Goal: Task Accomplishment & Management: Use online tool/utility

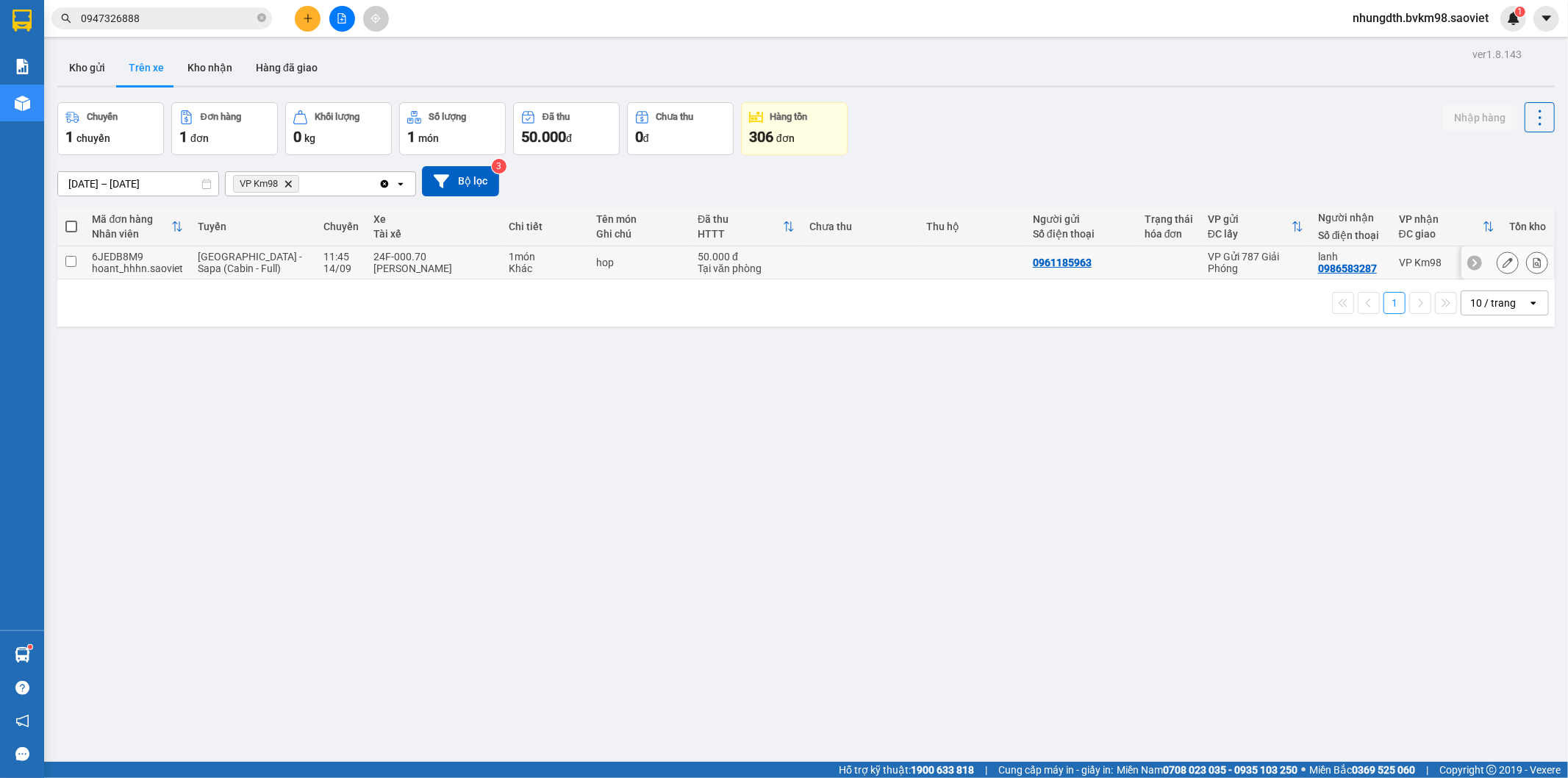
click at [70, 265] on input "checkbox" at bounding box center [70, 261] width 11 height 11
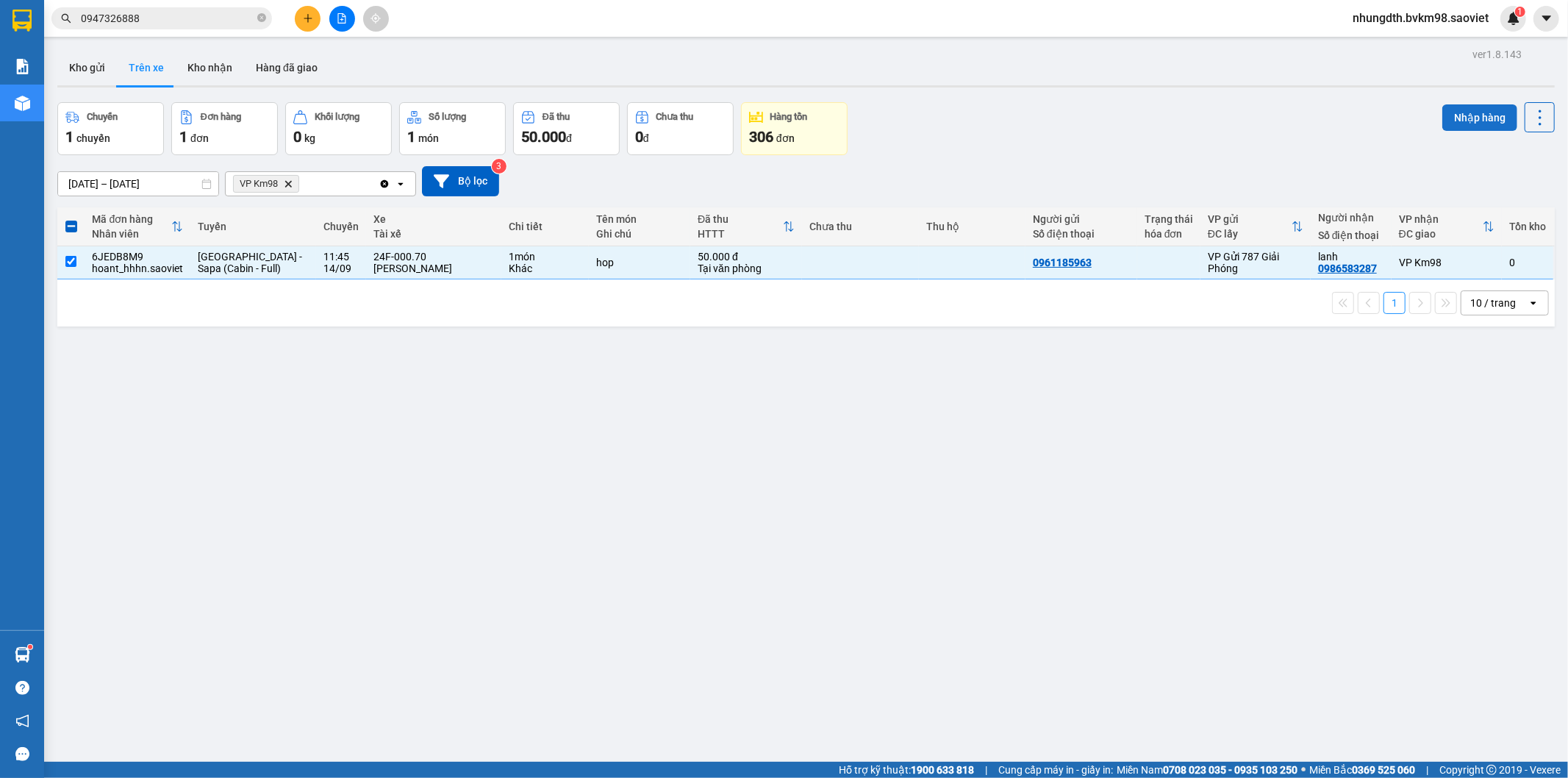
click at [1451, 114] on button "Nhập hàng" at bounding box center [1480, 117] width 75 height 27
checkbox input "false"
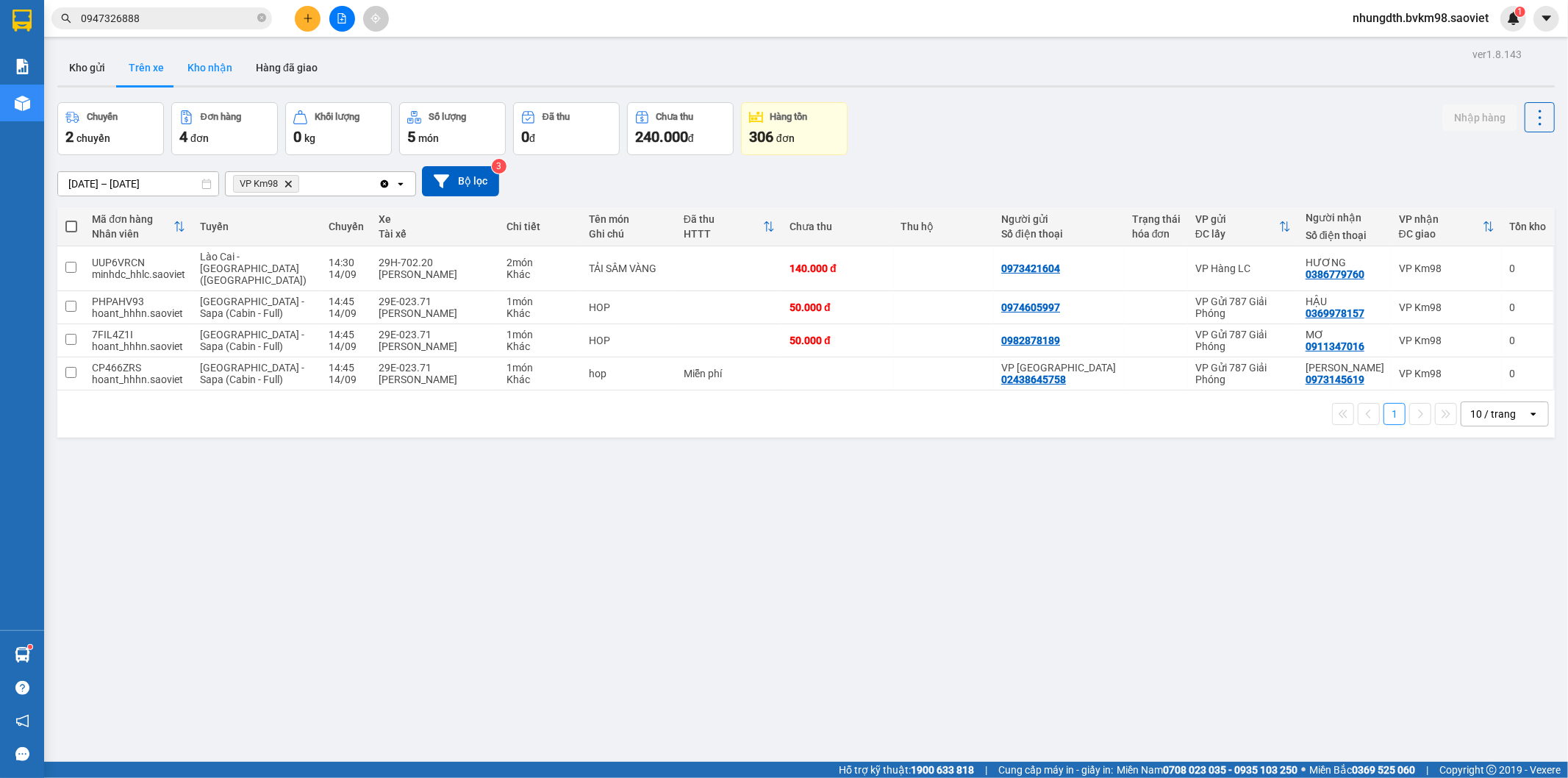
click at [214, 72] on button "Kho nhận" at bounding box center [210, 67] width 68 height 36
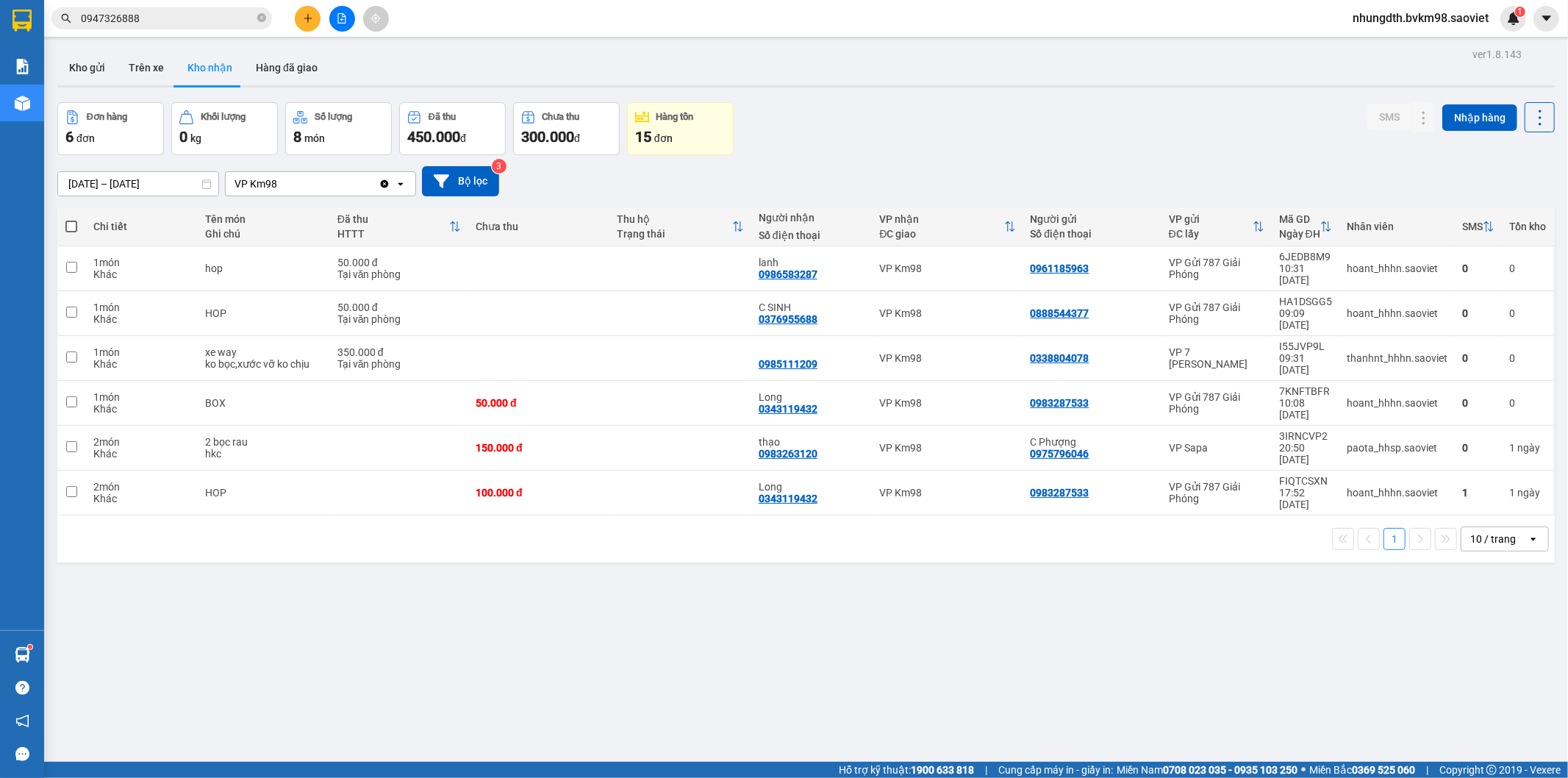
click at [71, 224] on span at bounding box center [71, 226] width 12 height 12
click at [71, 220] on input "checkbox" at bounding box center [71, 220] width 0 height 0
checkbox input "true"
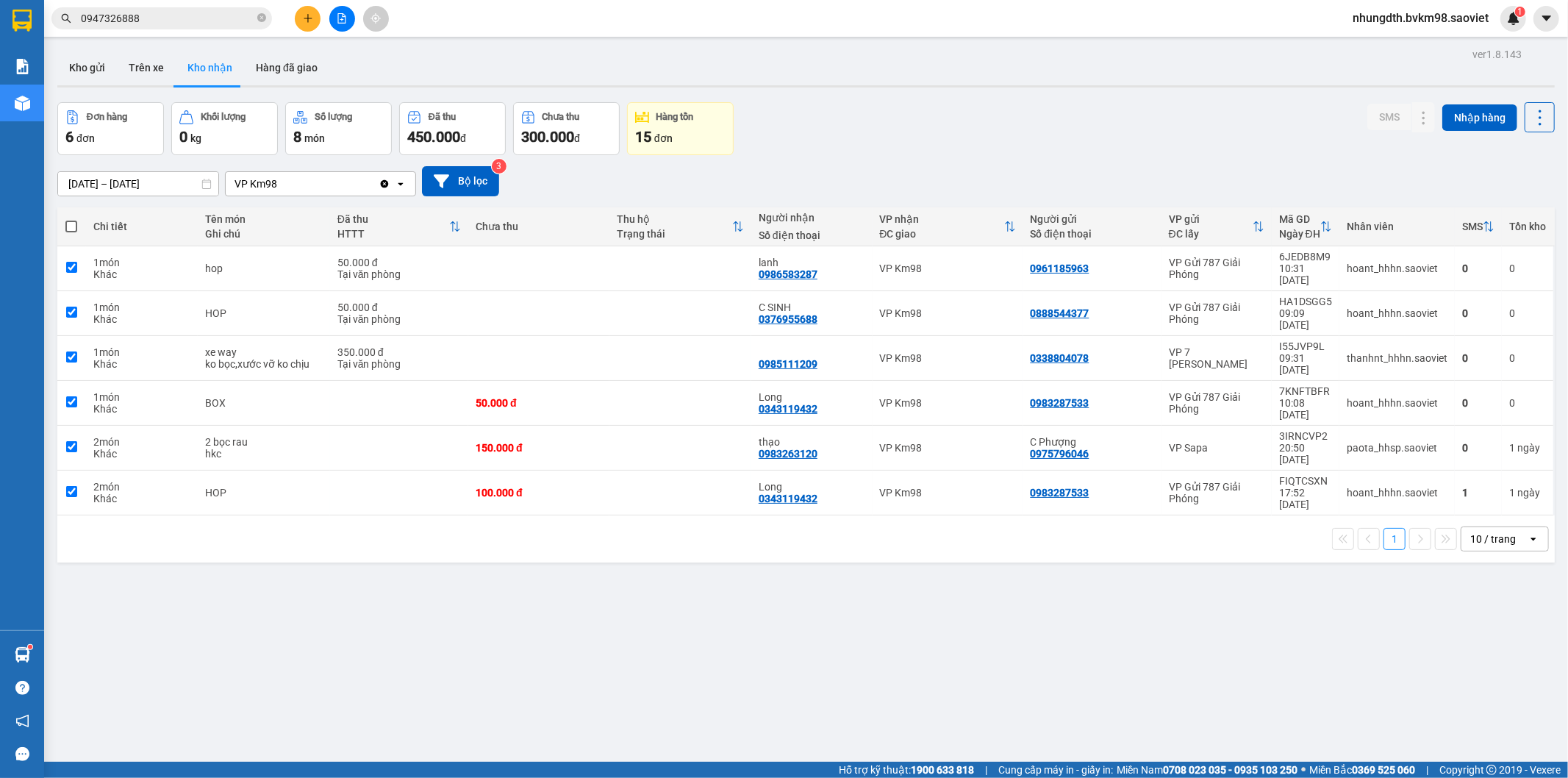
checkbox input "true"
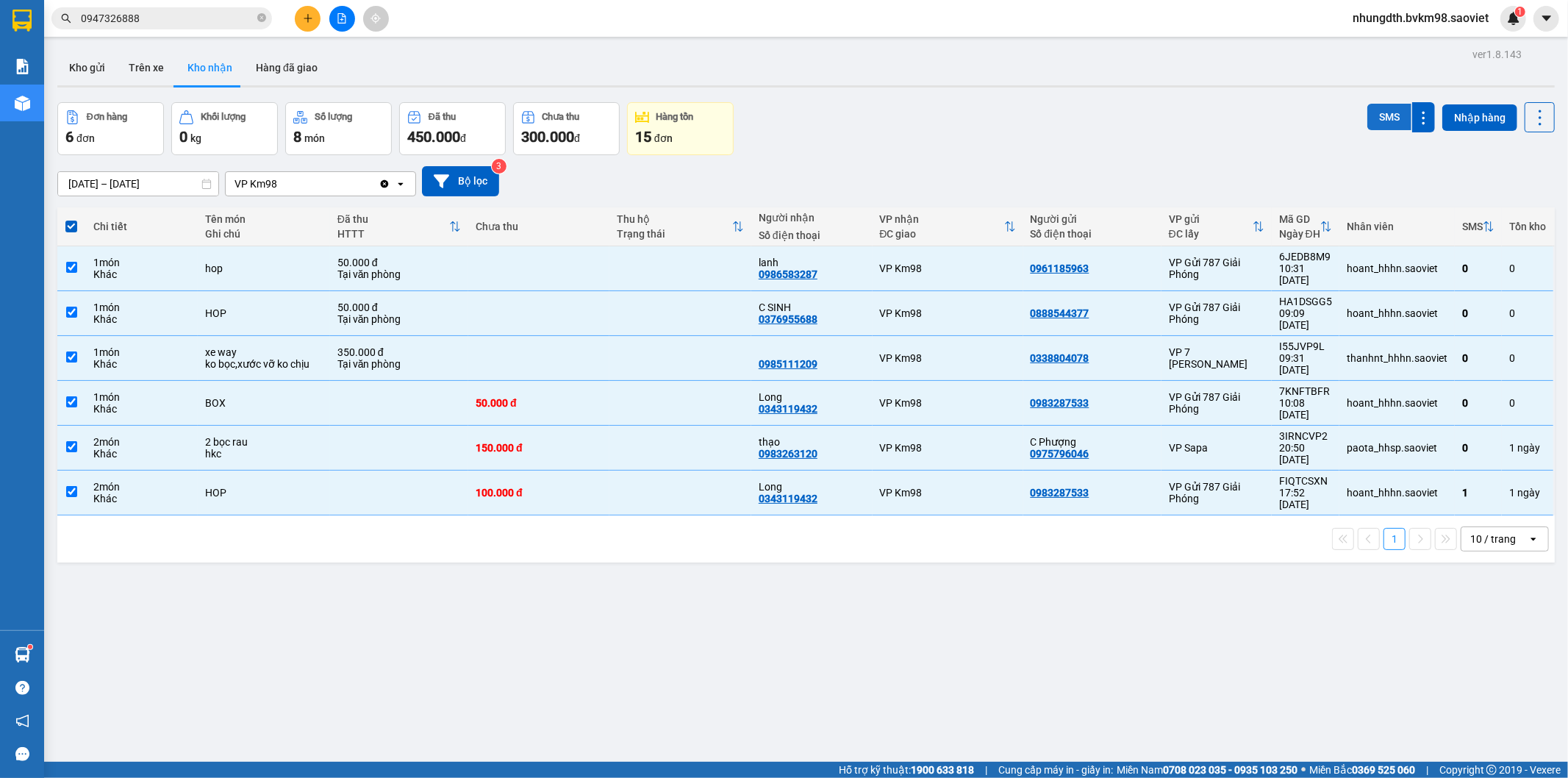
click at [1368, 117] on button "SMS" at bounding box center [1390, 117] width 44 height 27
click at [151, 67] on button "Trên xe" at bounding box center [145, 67] width 59 height 36
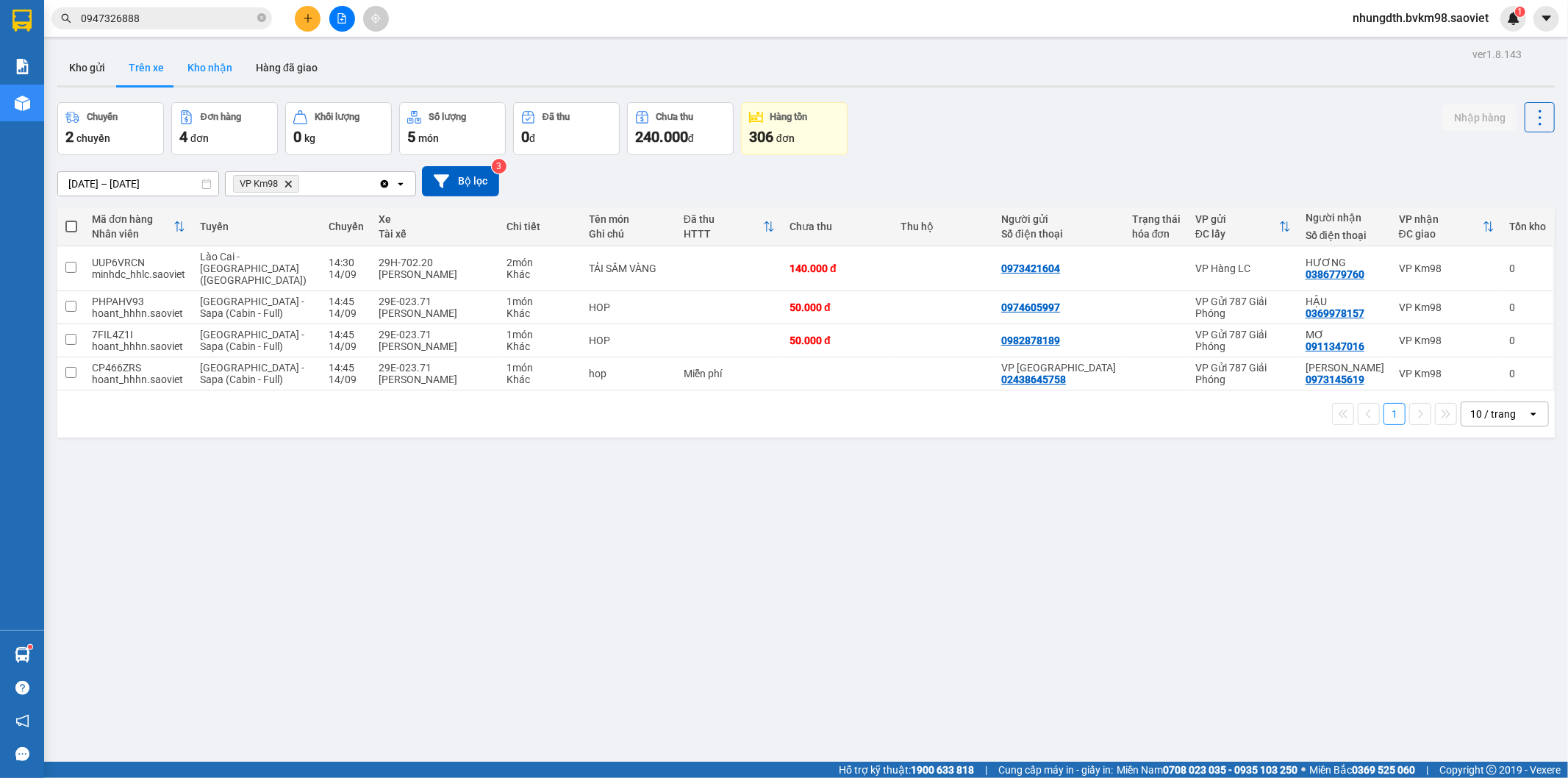
click at [237, 69] on button "Kho nhận" at bounding box center [210, 67] width 68 height 36
